Goal: Task Accomplishment & Management: Complete application form

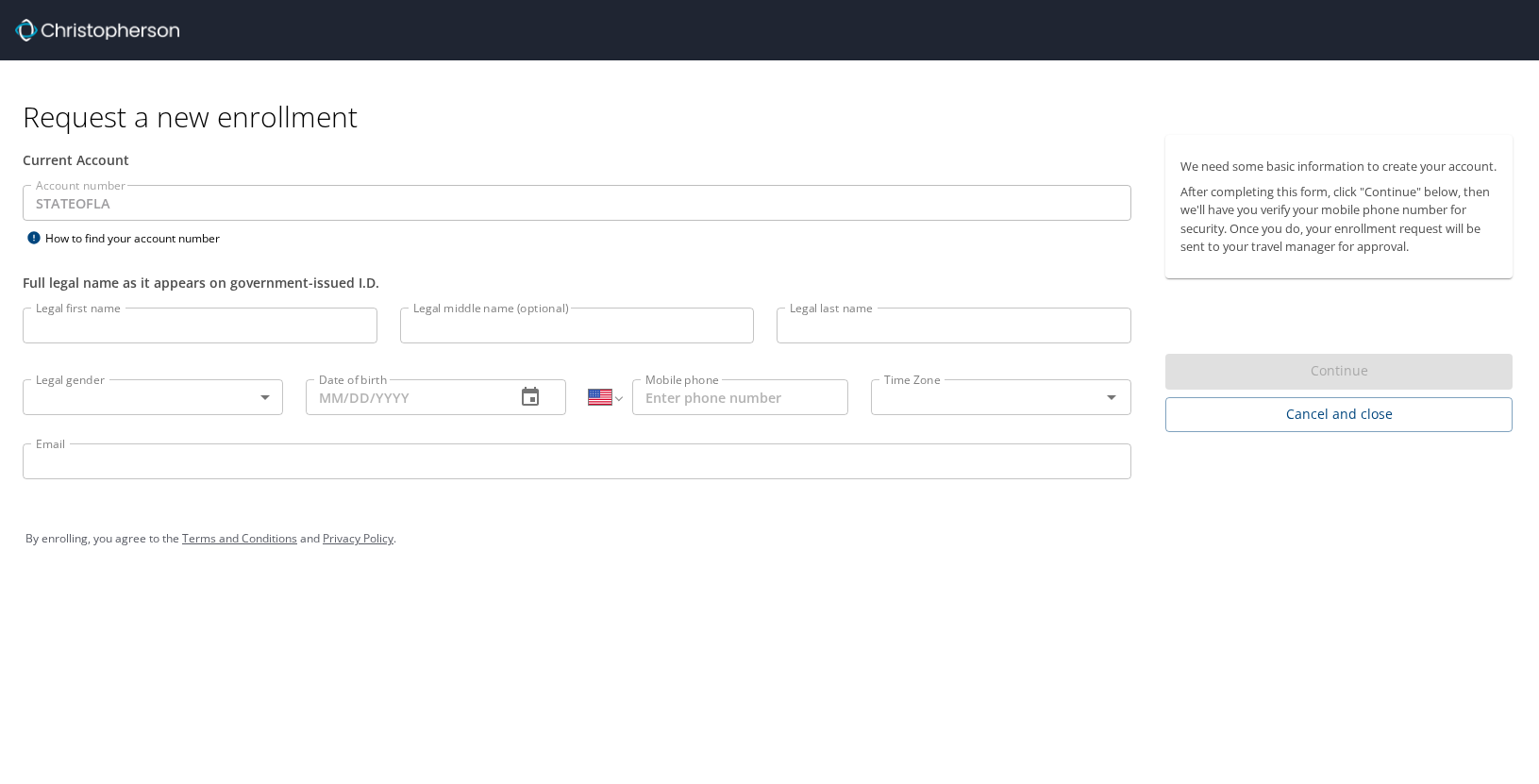
select select "US"
click at [220, 327] on input "Legal first name" at bounding box center [200, 325] width 355 height 36
type input "[PERSON_NAME]"
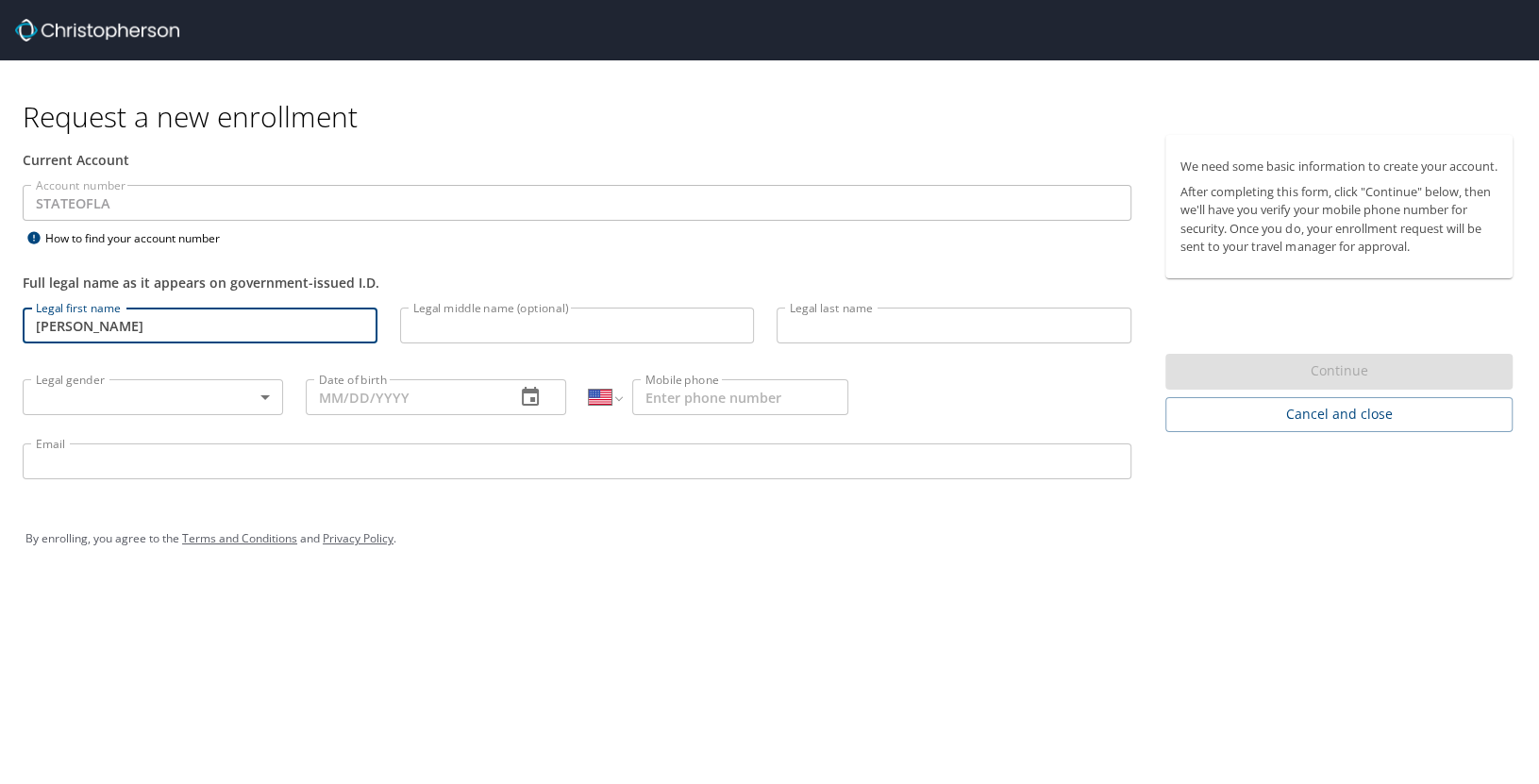
type input "[PERSON_NAME]"
type input "[PHONE_NUMBER]"
type input "[EMAIL_ADDRESS][DOMAIN_NAME]"
click at [219, 397] on body "Request a new enrollment Current Account Account number STATEOFLA Account numbe…" at bounding box center [769, 392] width 1539 height 784
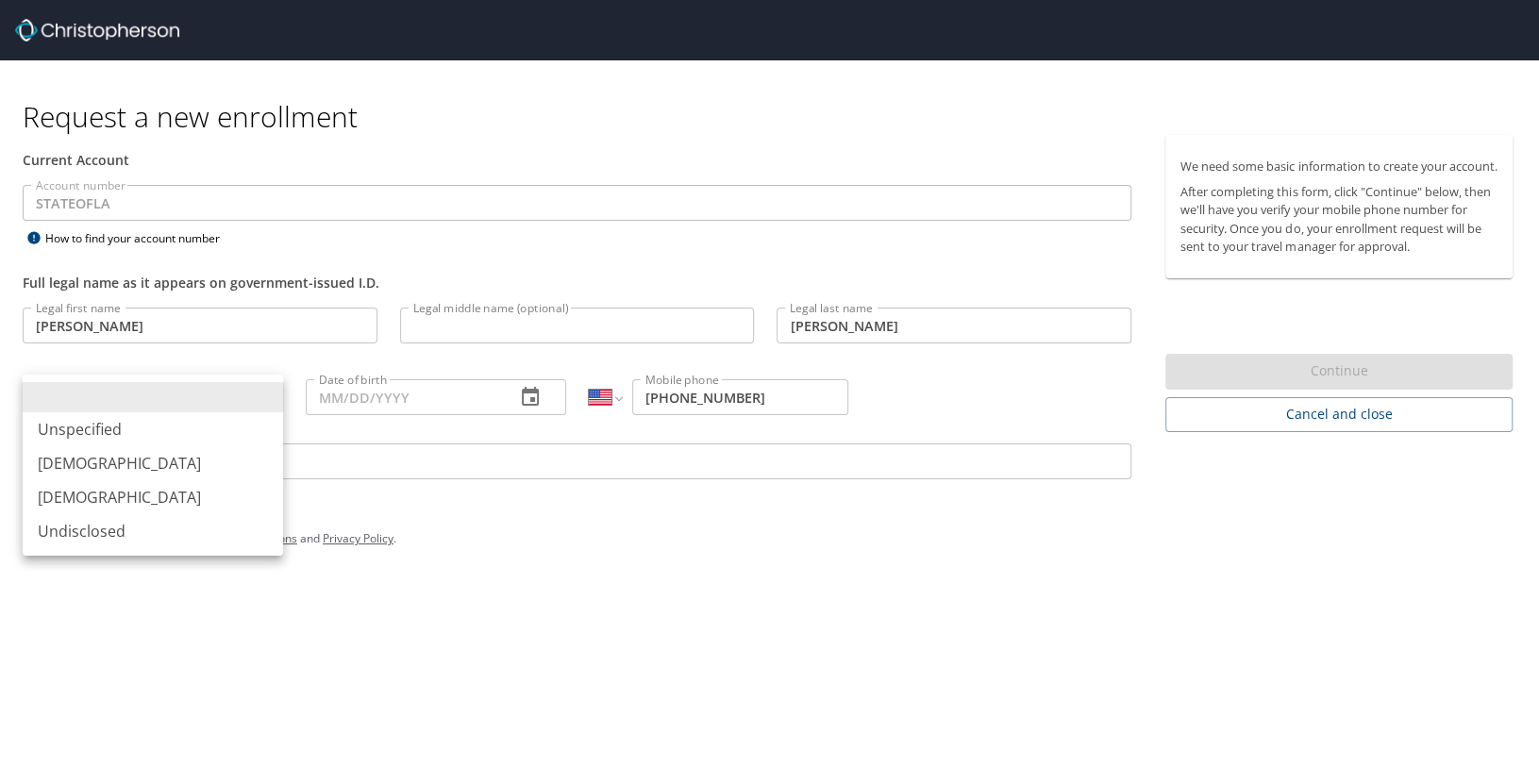
click at [202, 494] on li "[DEMOGRAPHIC_DATA]" at bounding box center [153, 497] width 260 height 34
type input "[DEMOGRAPHIC_DATA]"
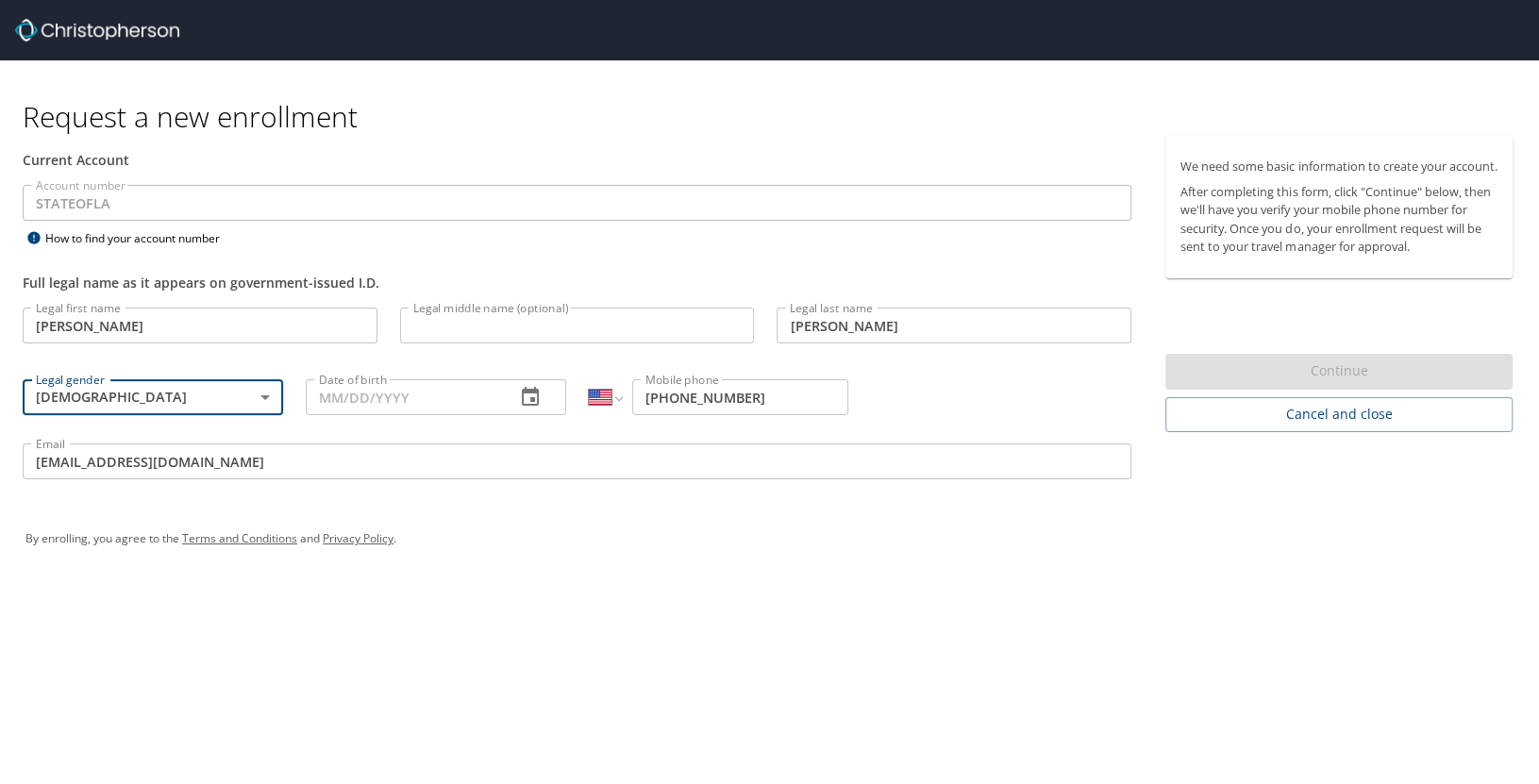
click at [431, 401] on input "Date of birth" at bounding box center [403, 397] width 195 height 36
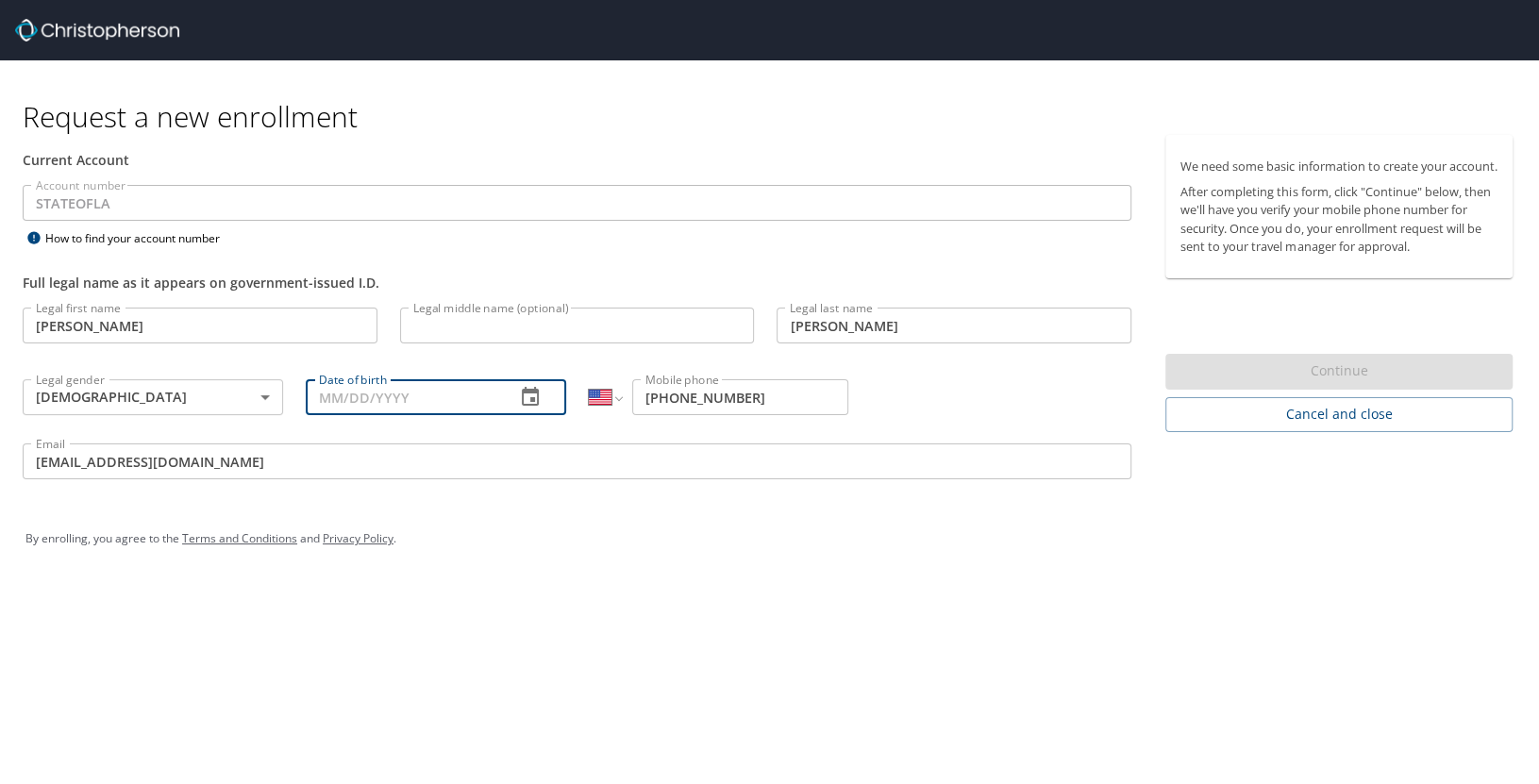
type input "[DATE]"
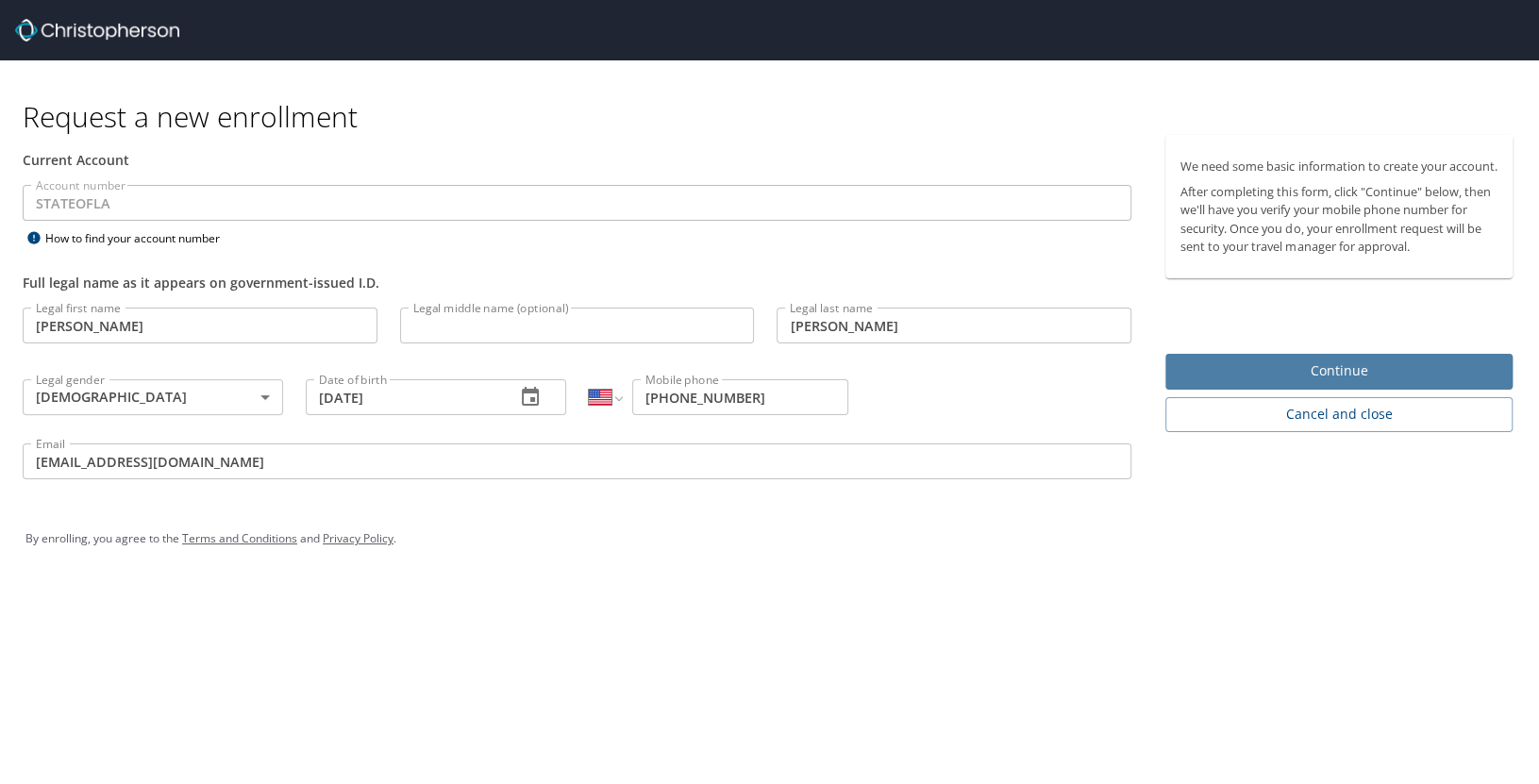
click at [1279, 380] on span "Continue" at bounding box center [1339, 371] width 317 height 24
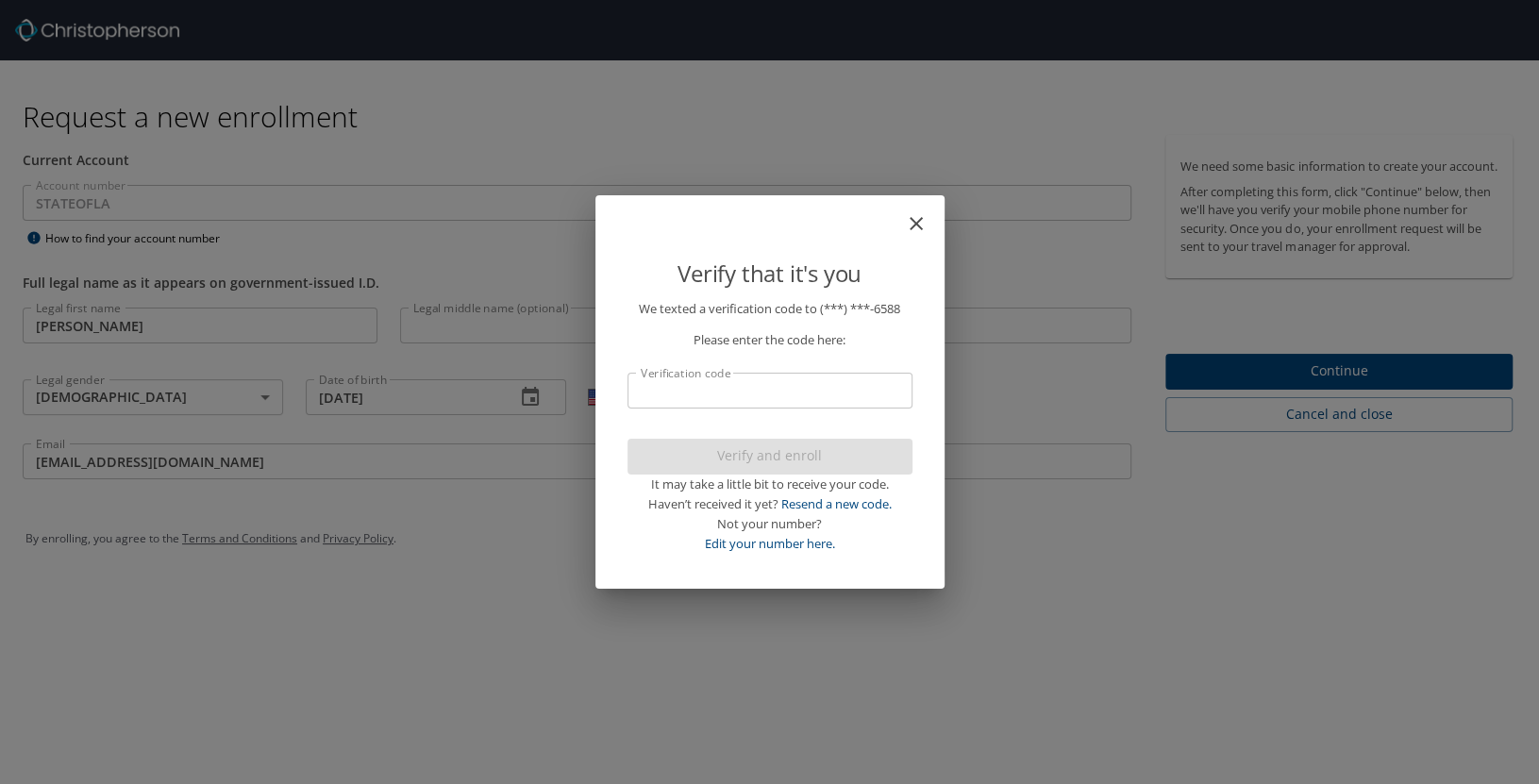
click at [855, 396] on input "Verification code" at bounding box center [770, 391] width 285 height 36
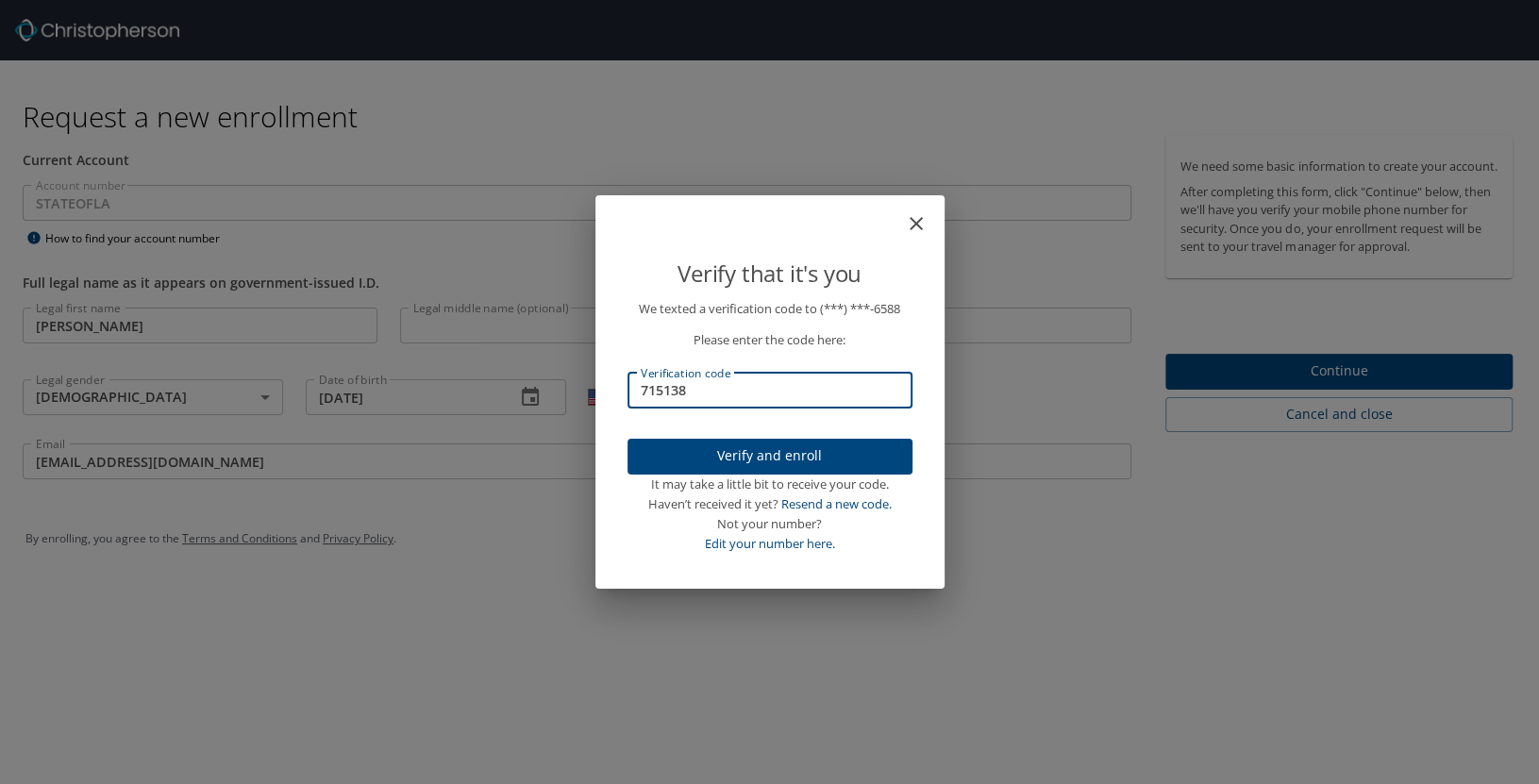
type input "715138"
click at [847, 452] on span "Verify and enroll" at bounding box center [769, 456] width 255 height 24
click at [1207, 396] on div "Verify that it's you We texted a verification code to (***) ***- 6588 Please en…" at bounding box center [769, 392] width 1539 height 784
click at [1348, 384] on div "Verify that it's you We texted a verification code to (***) ***- 6588 Please en…" at bounding box center [769, 392] width 1539 height 784
click at [1144, 670] on div "Verify that it's you We texted a verification code to (***) ***- 6588 Please en…" at bounding box center [769, 392] width 1539 height 784
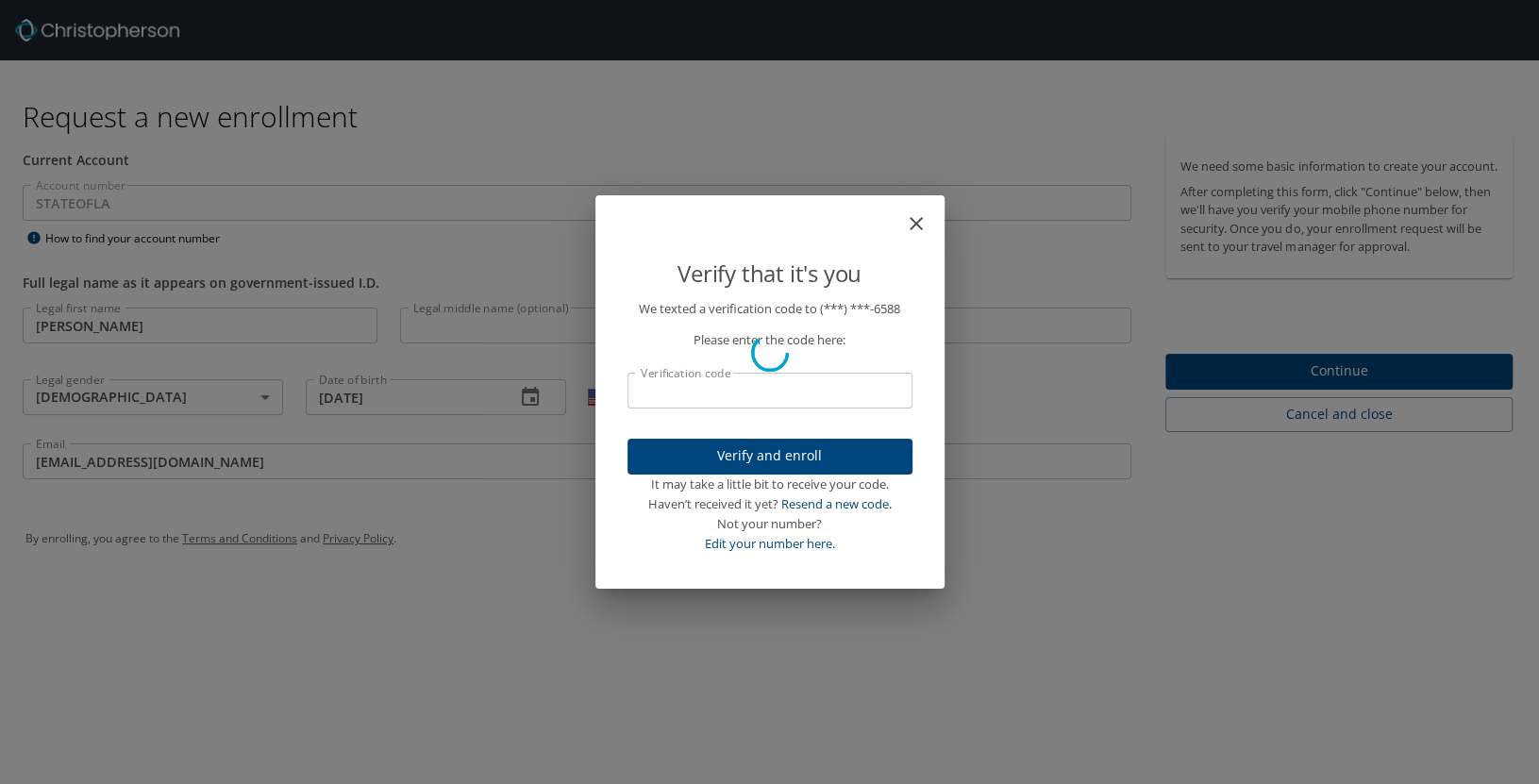
click at [891, 214] on div "Verify that it's you" at bounding box center [770, 254] width 330 height 89
click at [1207, 388] on div "Verify that it's you We texted a verification code to (***) ***- 6588 Please en…" at bounding box center [769, 392] width 1539 height 784
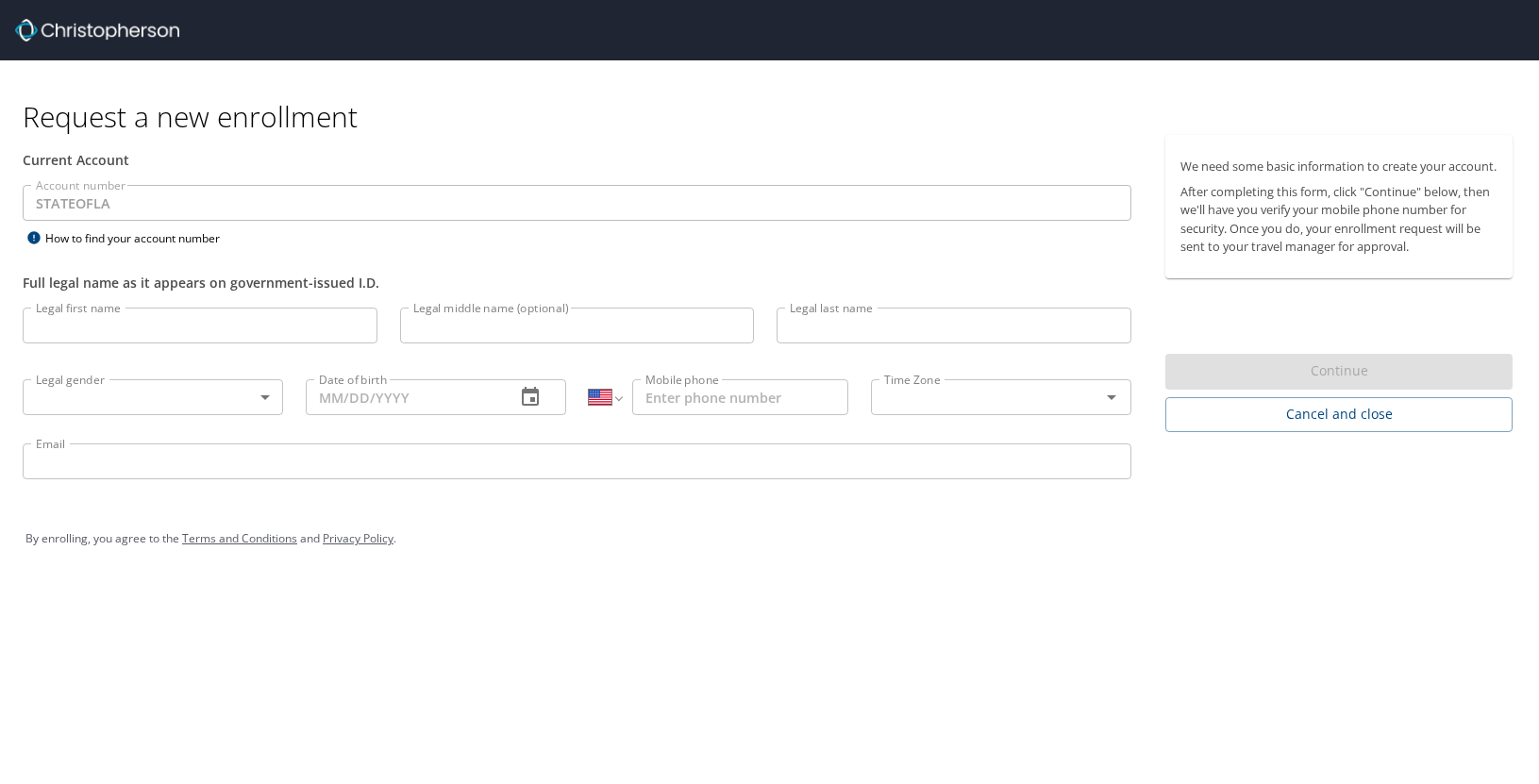
select select "US"
click at [262, 335] on input "Legal first name" at bounding box center [200, 325] width 355 height 36
type input "[PERSON_NAME]"
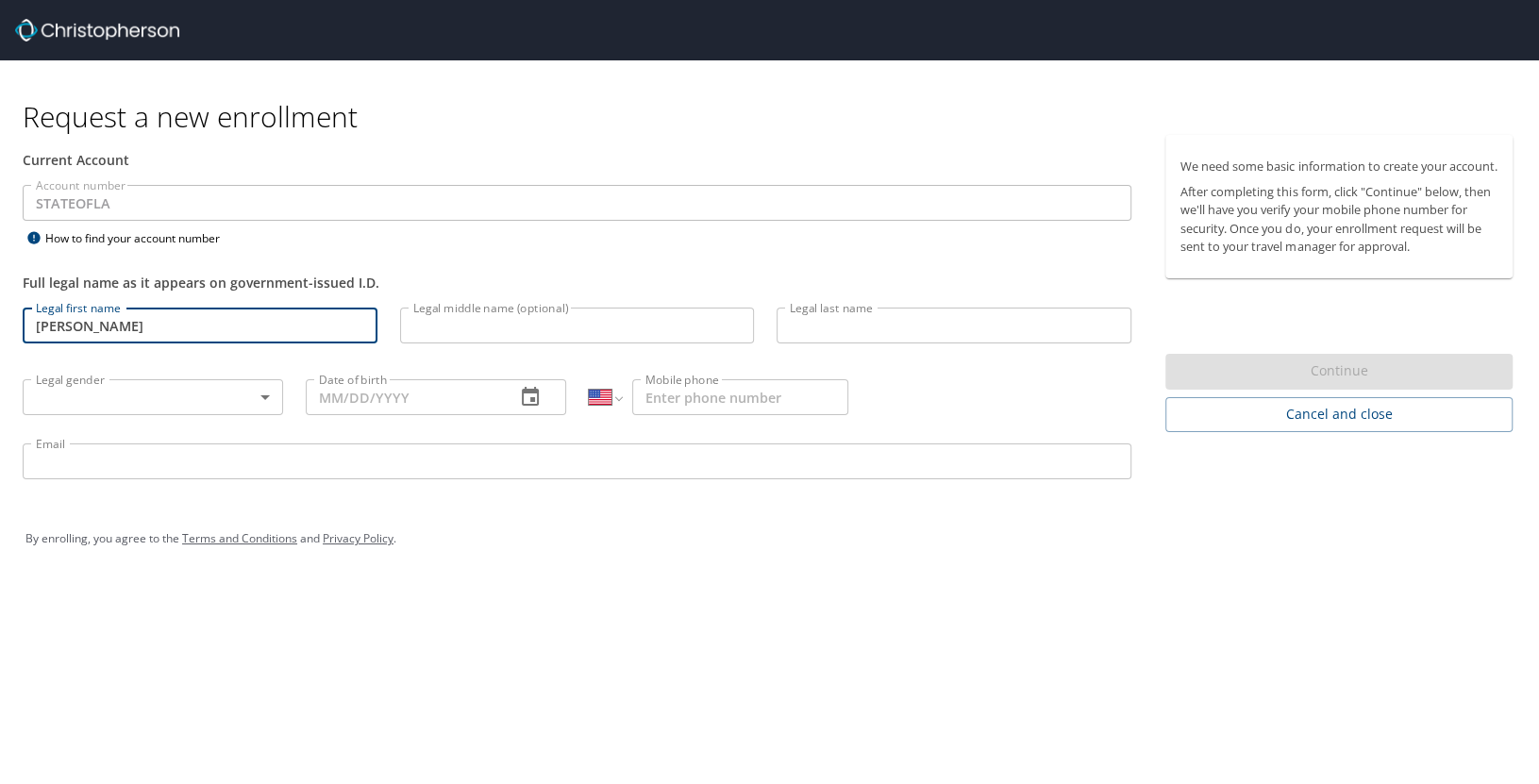
type input "[PERSON_NAME]"
type input "[DEMOGRAPHIC_DATA]"
type input "[DATE]"
type input "[PHONE_NUMBER]"
type input "[EMAIL_ADDRESS][DOMAIN_NAME]"
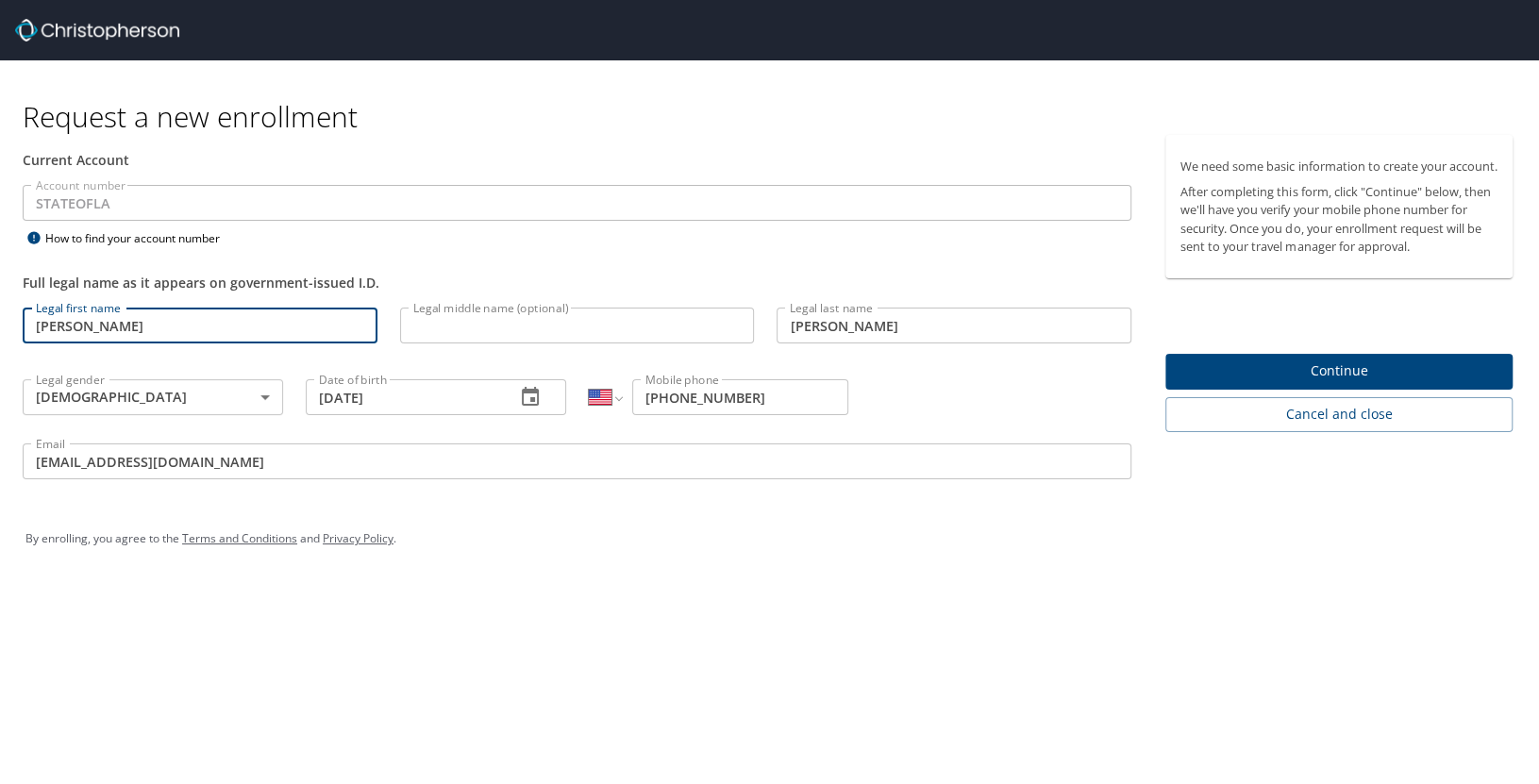
click at [1272, 382] on span "Continue" at bounding box center [1339, 371] width 317 height 24
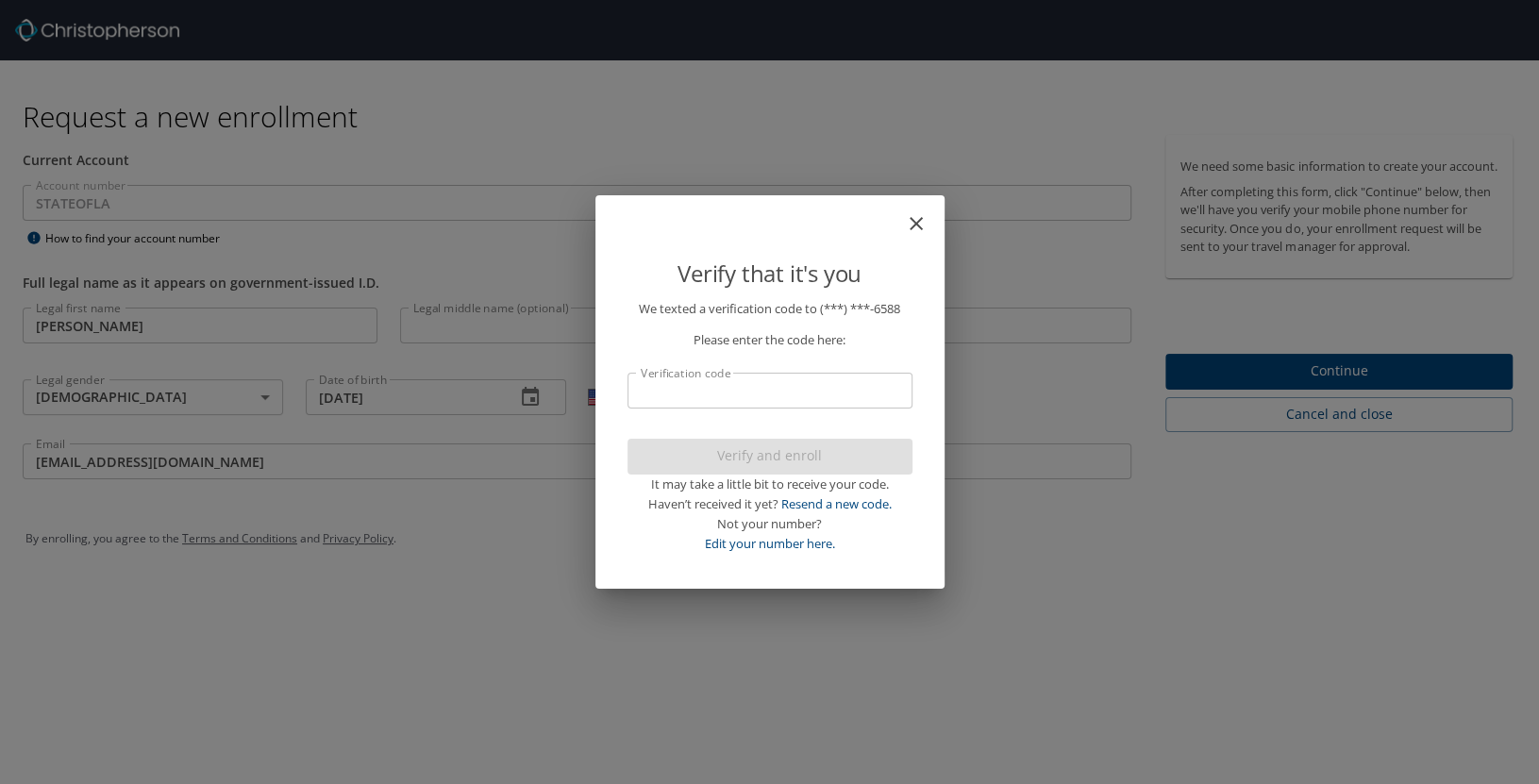
click at [814, 399] on input "Verification code" at bounding box center [770, 391] width 285 height 36
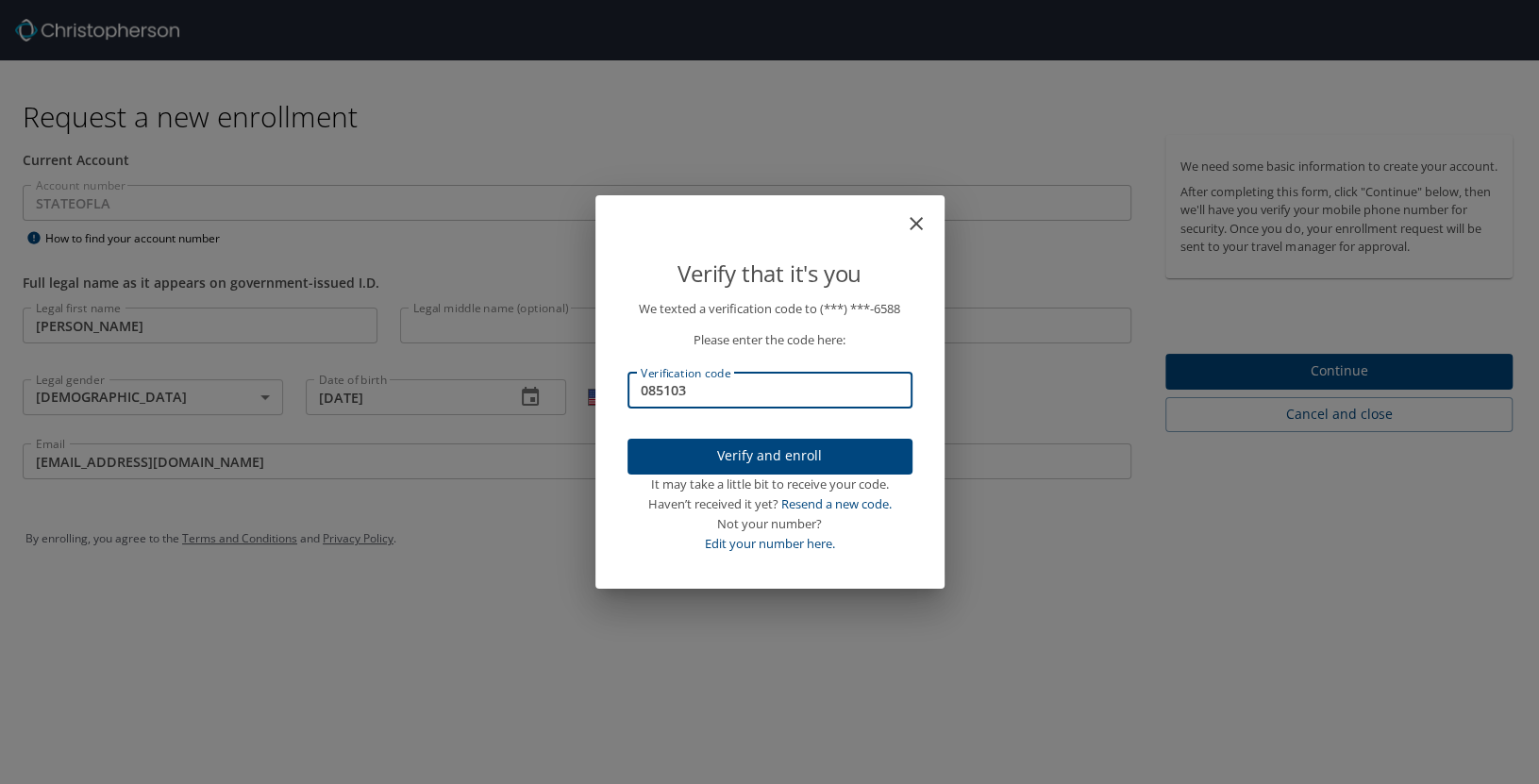
type input "085103"
click at [836, 456] on span "Verify and enroll" at bounding box center [769, 456] width 255 height 24
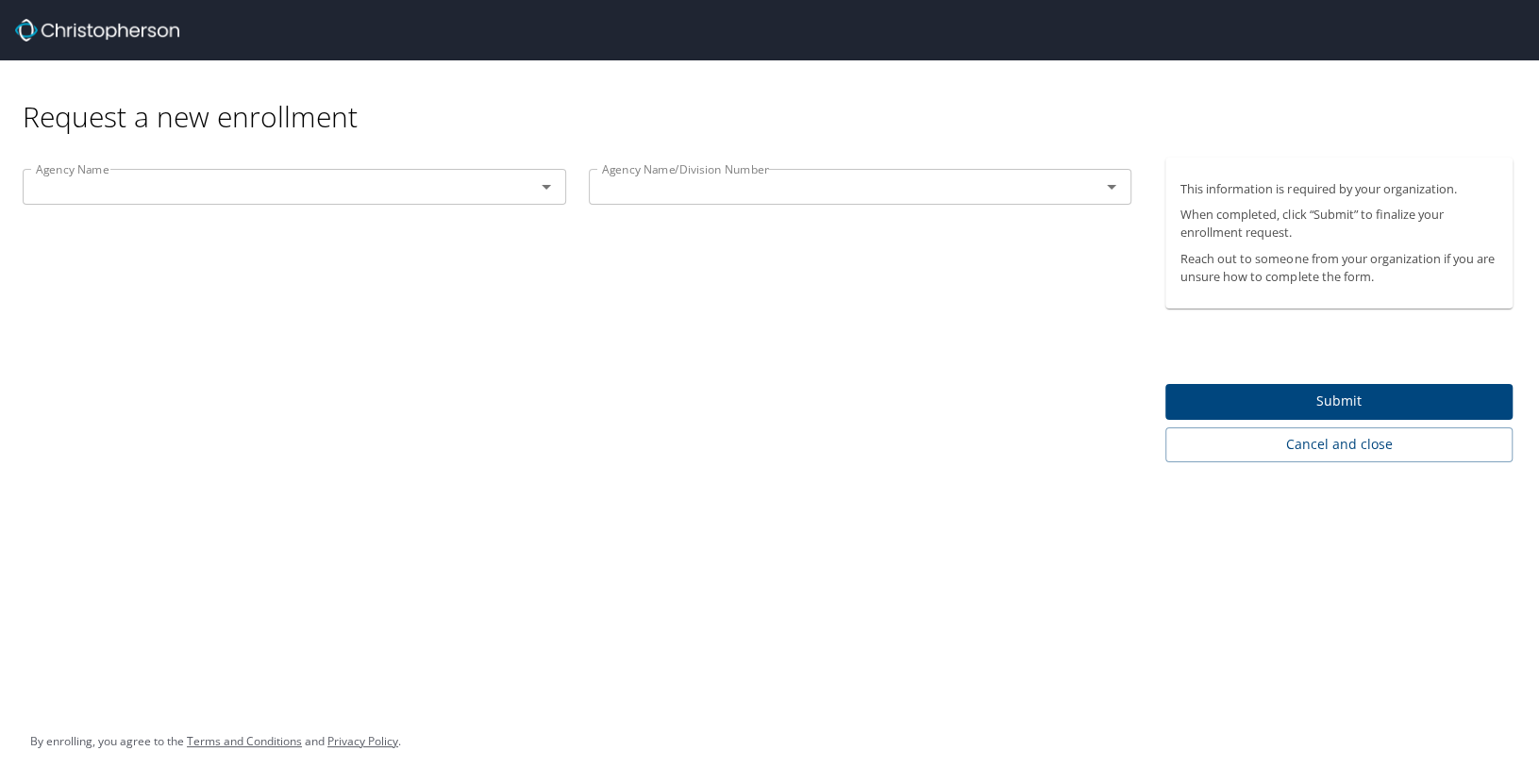
click at [518, 183] on div at bounding box center [532, 187] width 49 height 27
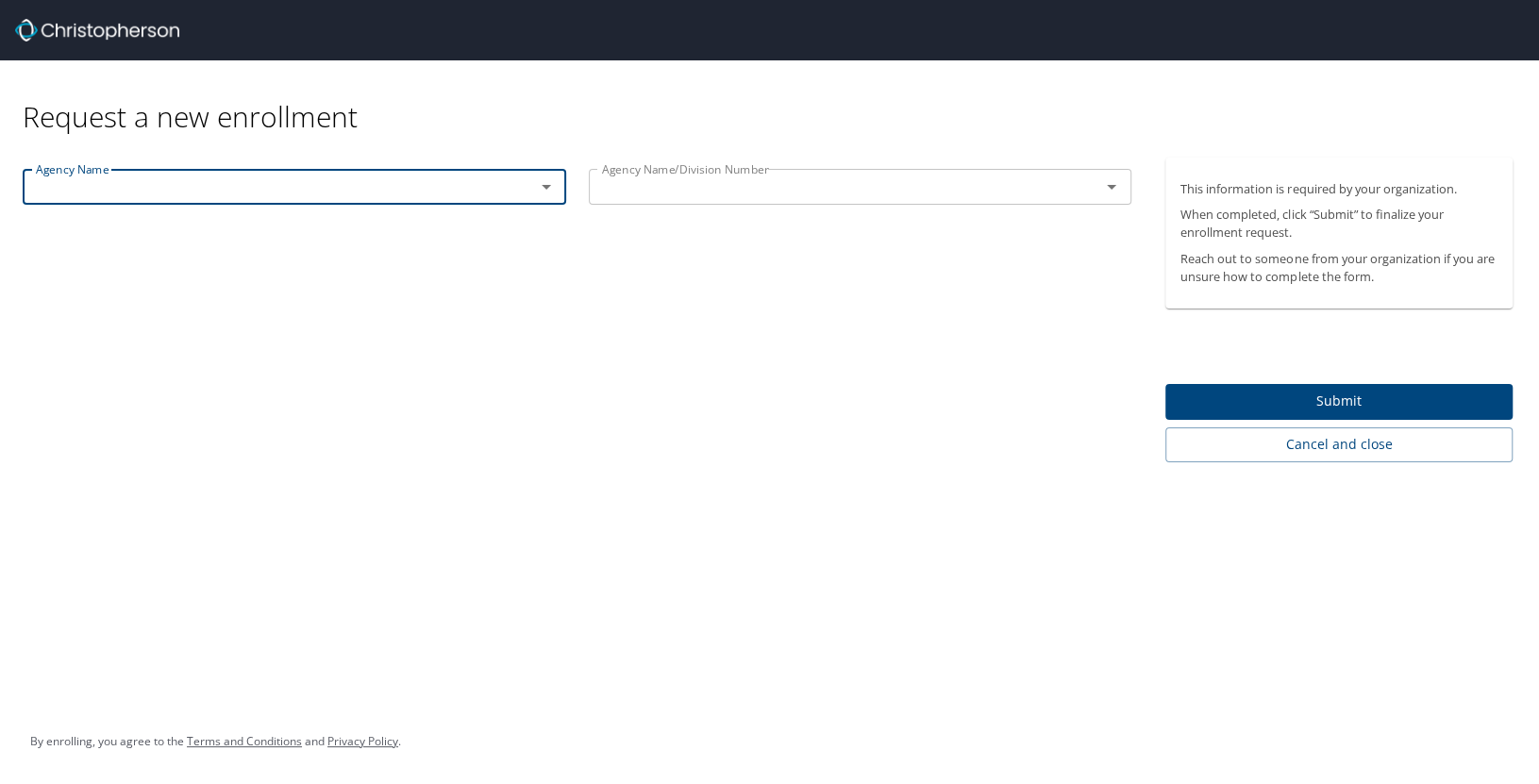
click at [551, 199] on div at bounding box center [532, 187] width 49 height 27
click at [553, 193] on icon "Open" at bounding box center [547, 187] width 23 height 23
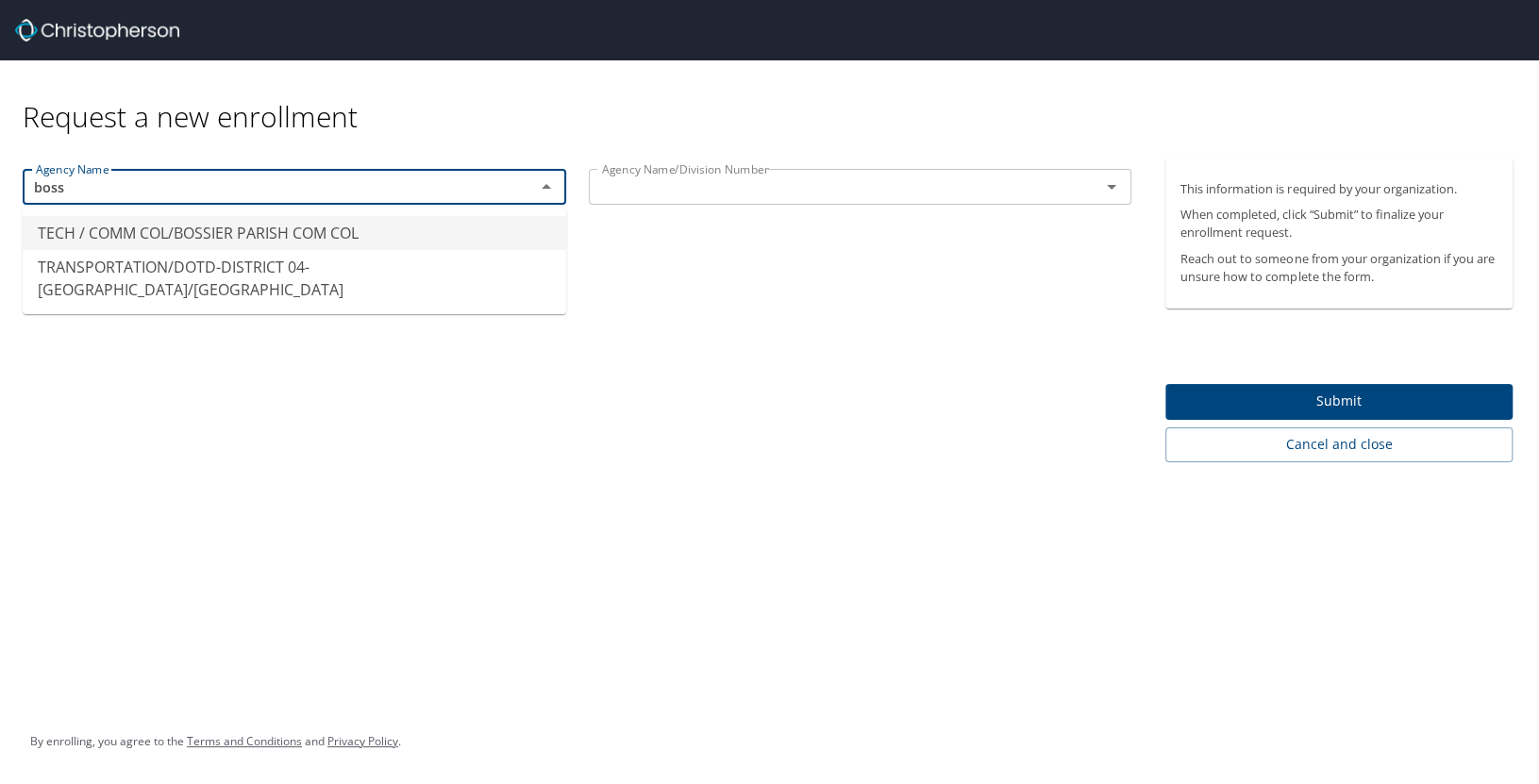
click at [423, 227] on li "TECH / COMM COL/BOSSIER PARISH COM COL" at bounding box center [295, 233] width 544 height 34
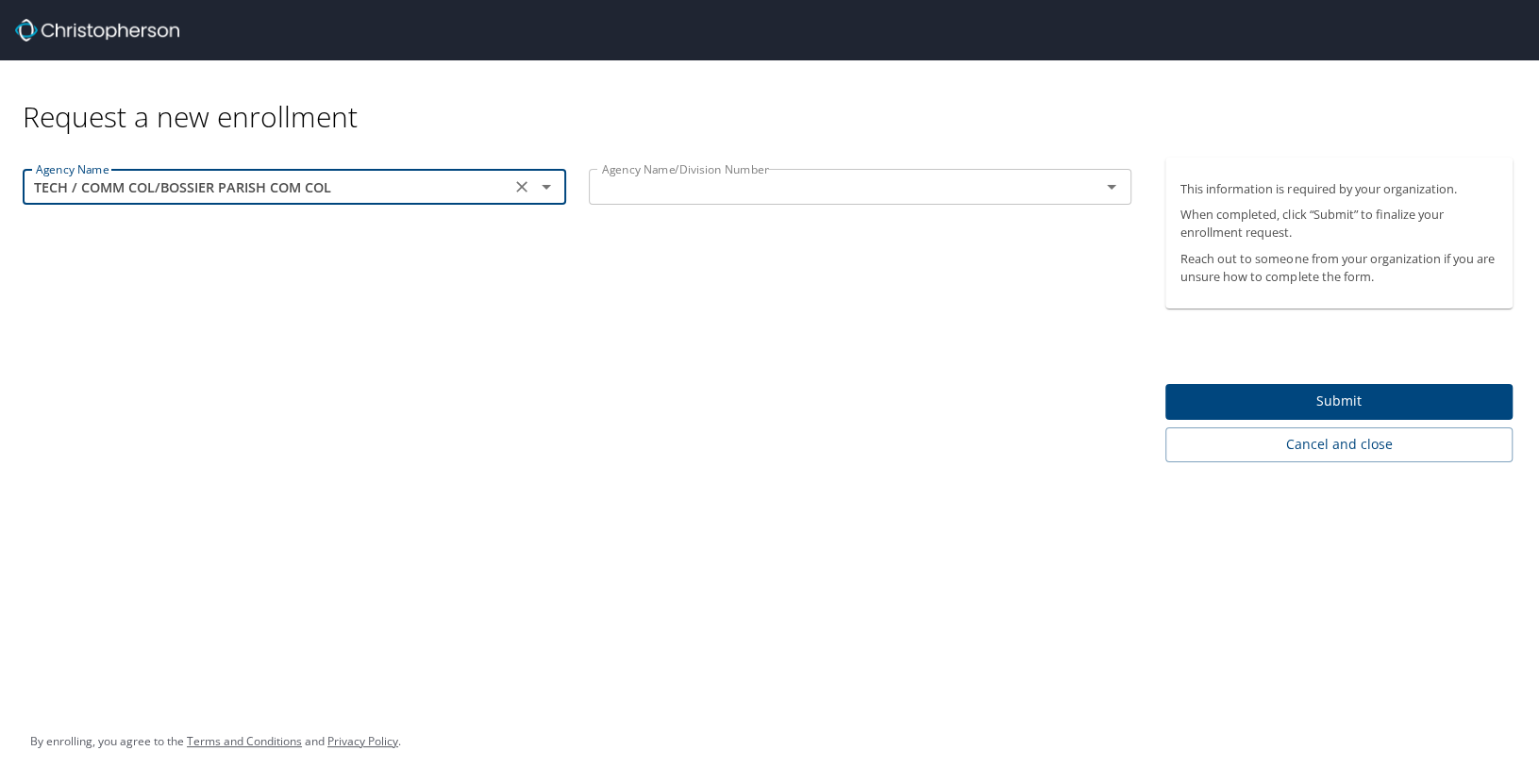
click at [1119, 194] on icon "Open" at bounding box center [1112, 187] width 23 height 23
type input "TECH / COMM COL/BOSSIER PARISH COM COL"
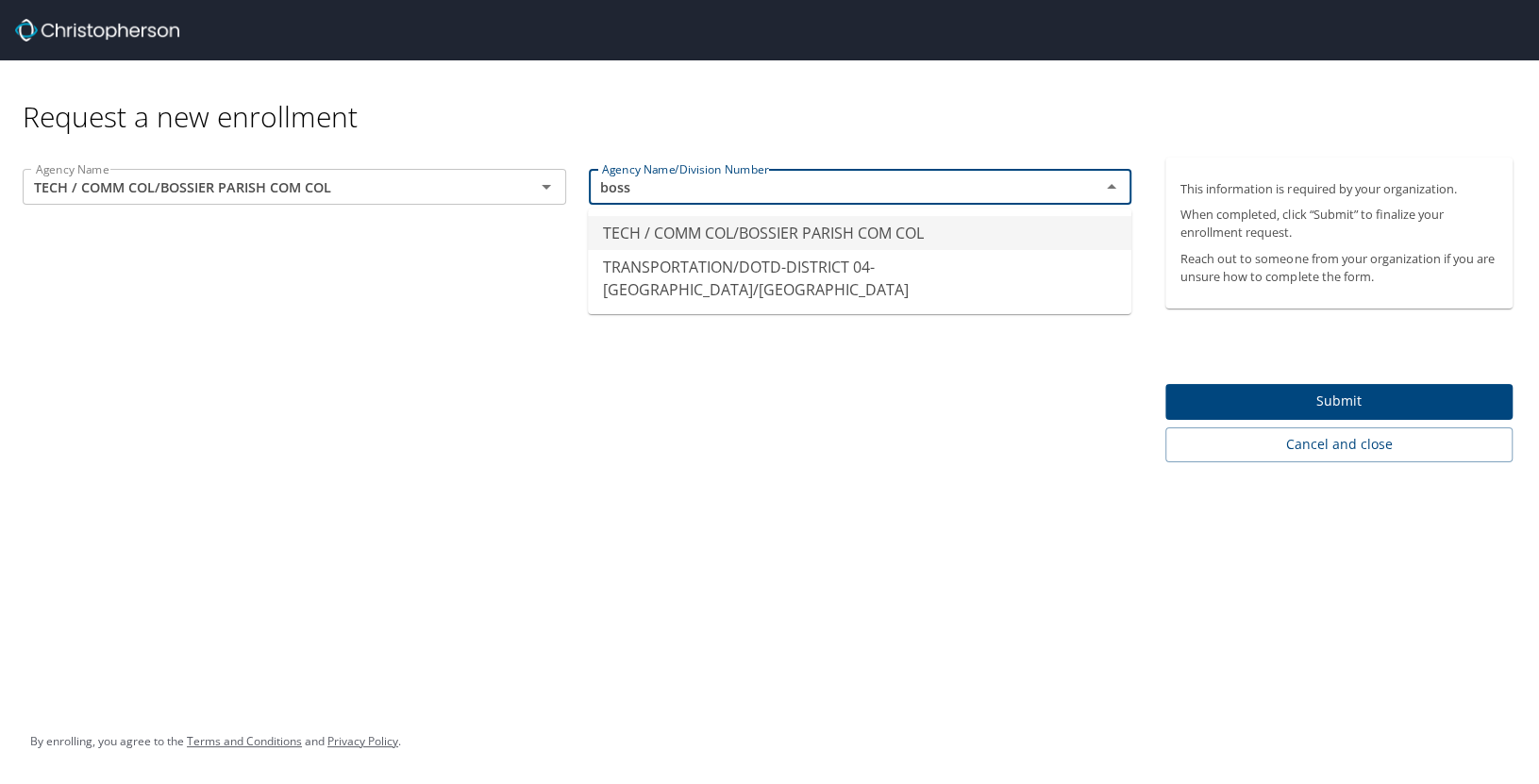
click at [1082, 226] on li "TECH / COMM COL/BOSSIER PARISH COM COL" at bounding box center [860, 233] width 544 height 34
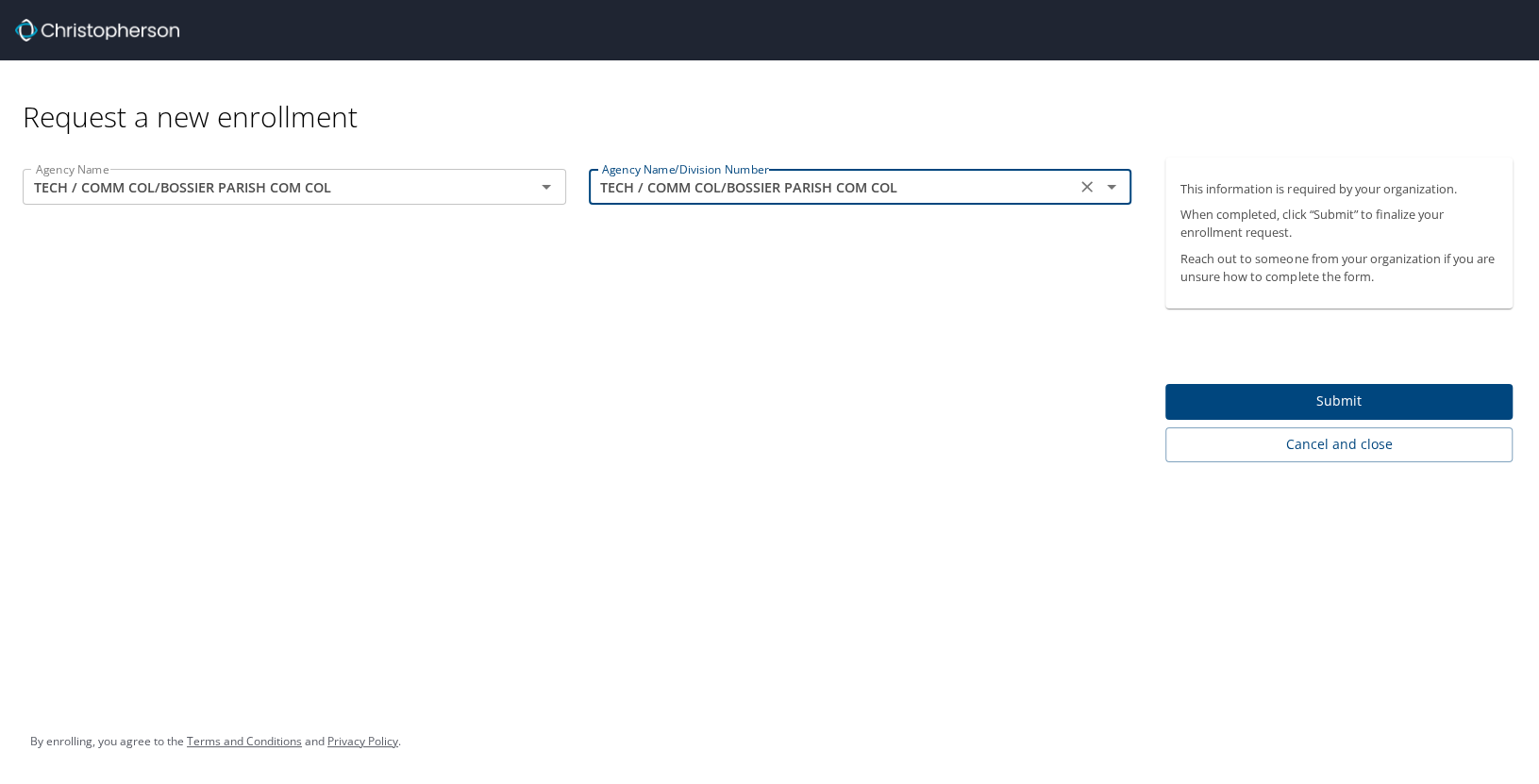
type input "TECH / COMM COL/BOSSIER PARISH COM COL"
click at [1206, 398] on span "Submit" at bounding box center [1339, 401] width 317 height 24
